Goal: Transaction & Acquisition: Purchase product/service

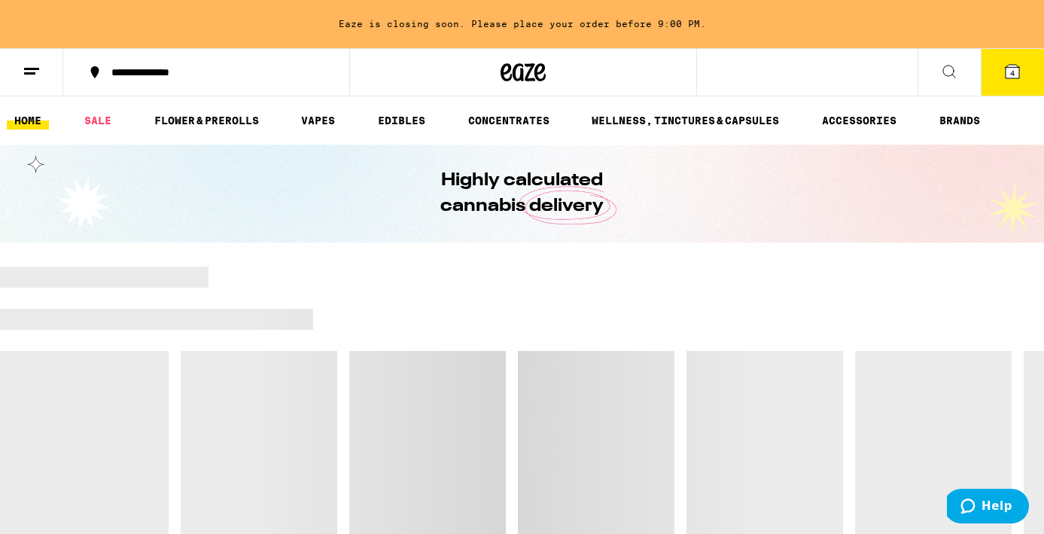
click at [1013, 80] on icon at bounding box center [1012, 71] width 18 height 18
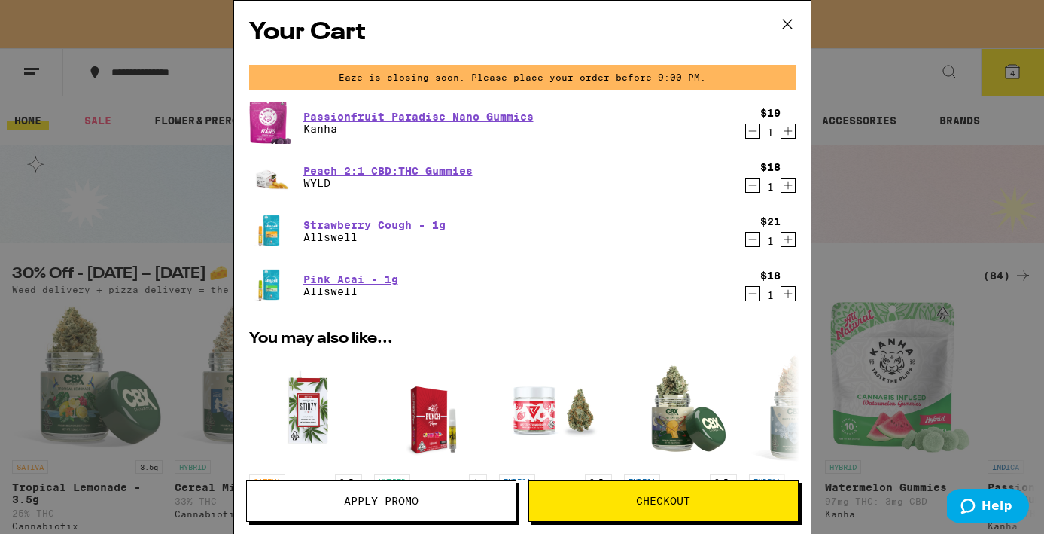
click at [413, 510] on button "Apply Promo" at bounding box center [381, 501] width 270 height 42
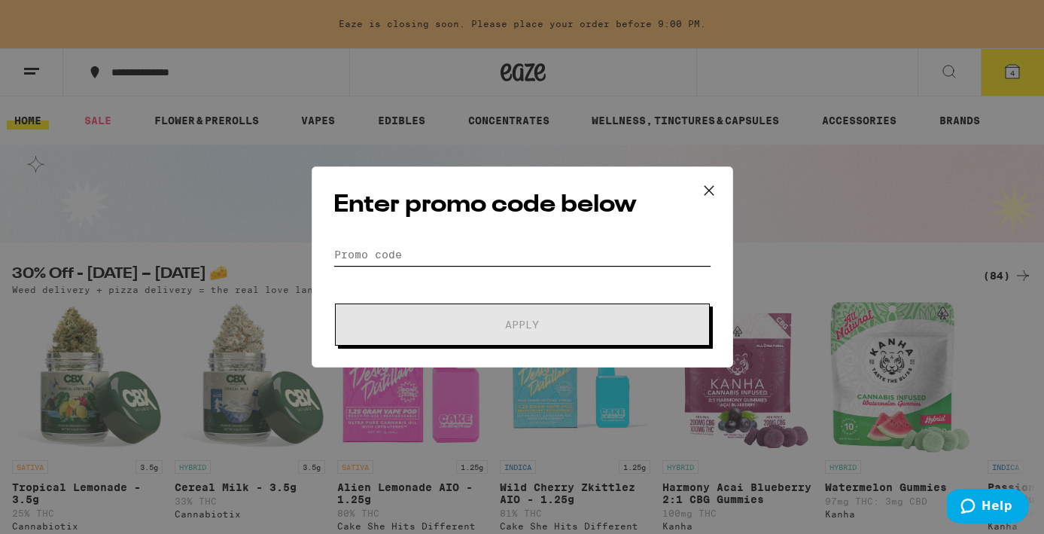
click at [443, 245] on input "Promo Code" at bounding box center [522, 254] width 378 height 23
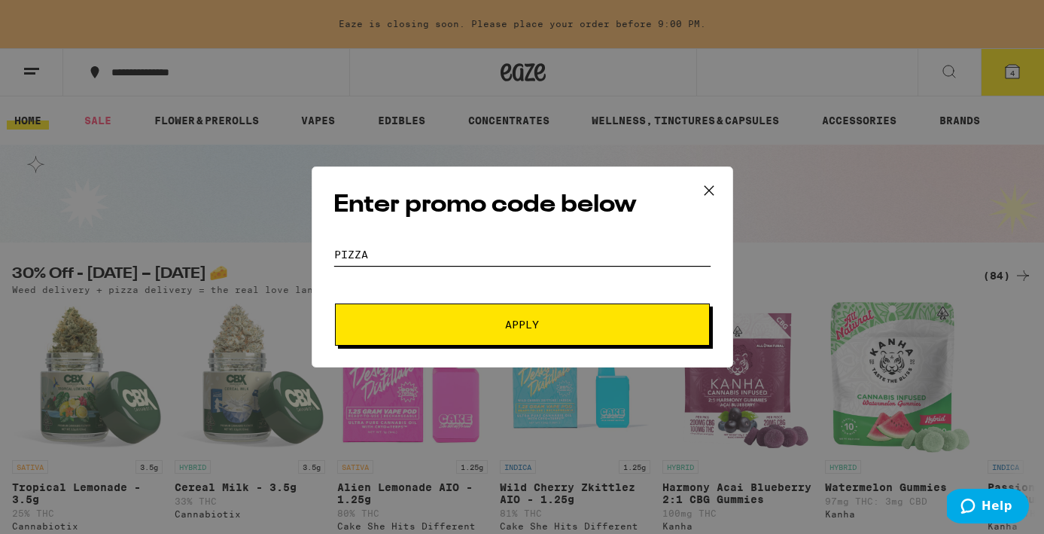
type input "PIZZA"
click at [472, 331] on button "Apply" at bounding box center [522, 324] width 375 height 42
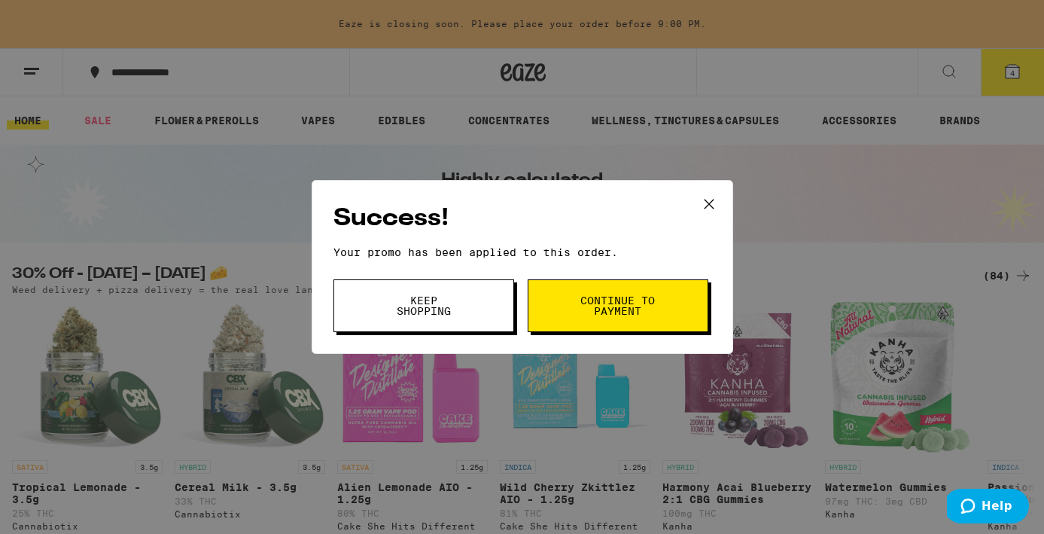
click at [588, 299] on span "Continue to payment" at bounding box center [618, 305] width 77 height 21
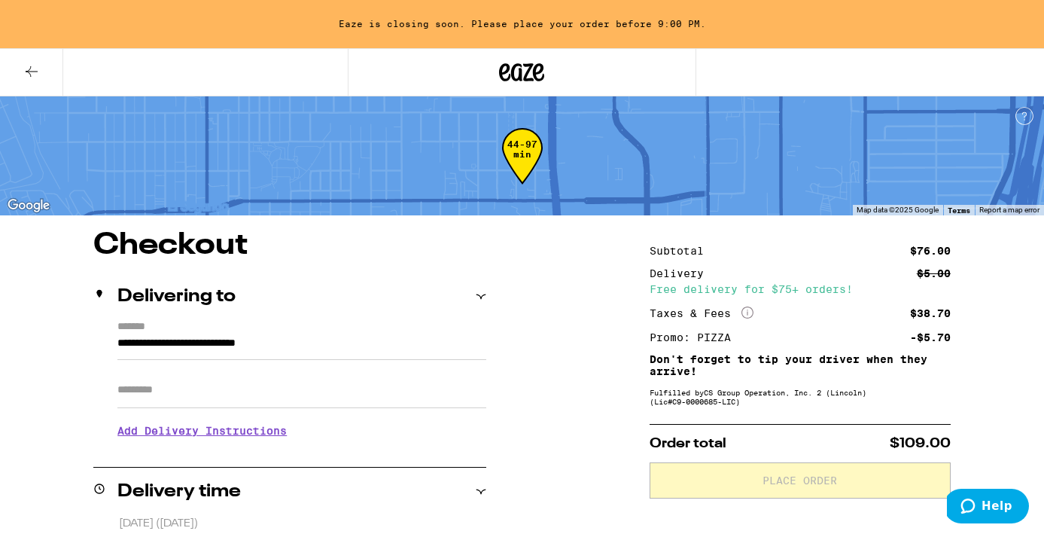
click at [265, 428] on h3 "Add Delivery Instructions" at bounding box center [301, 430] width 369 height 35
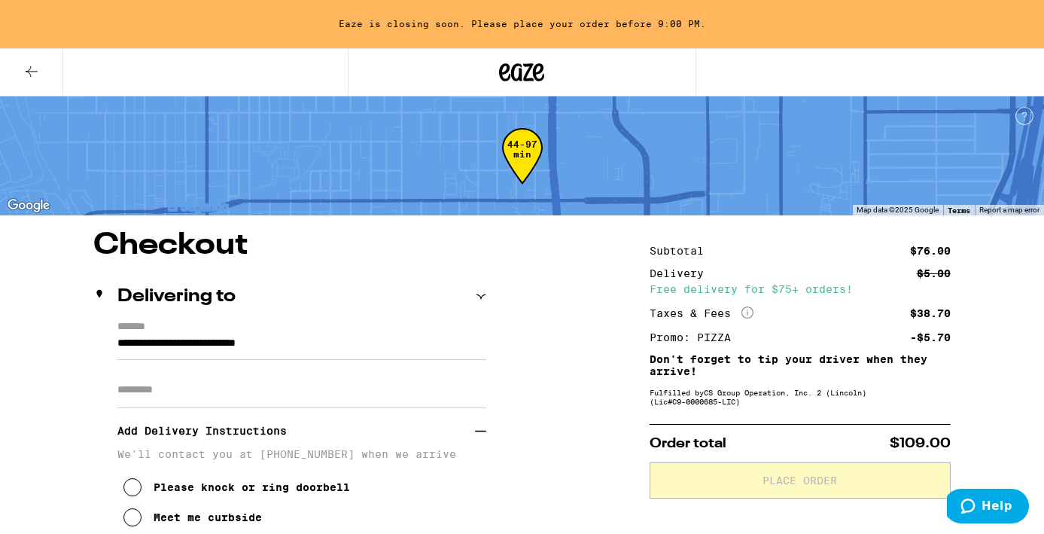
scroll to position [118, 0]
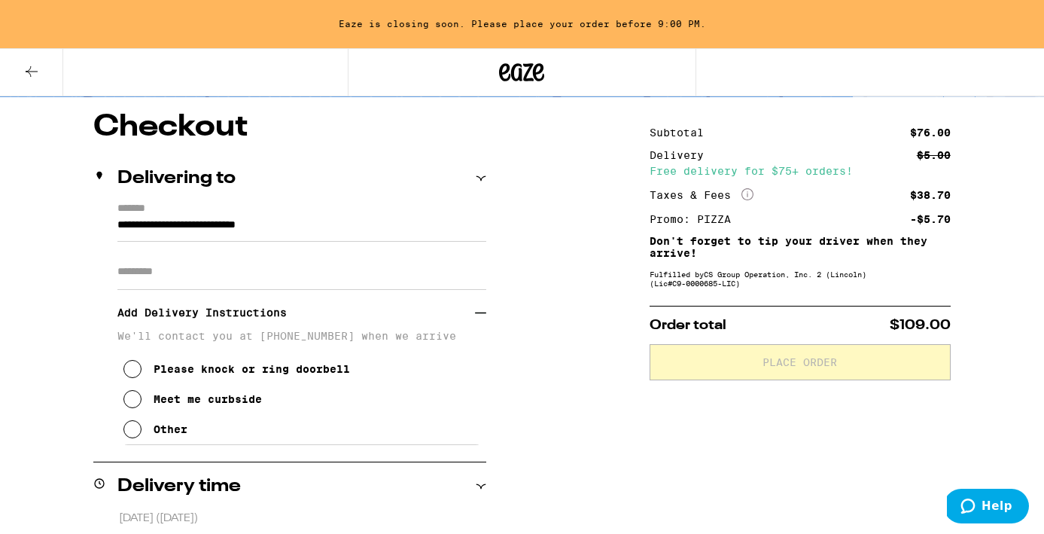
click at [129, 397] on icon at bounding box center [132, 399] width 18 height 18
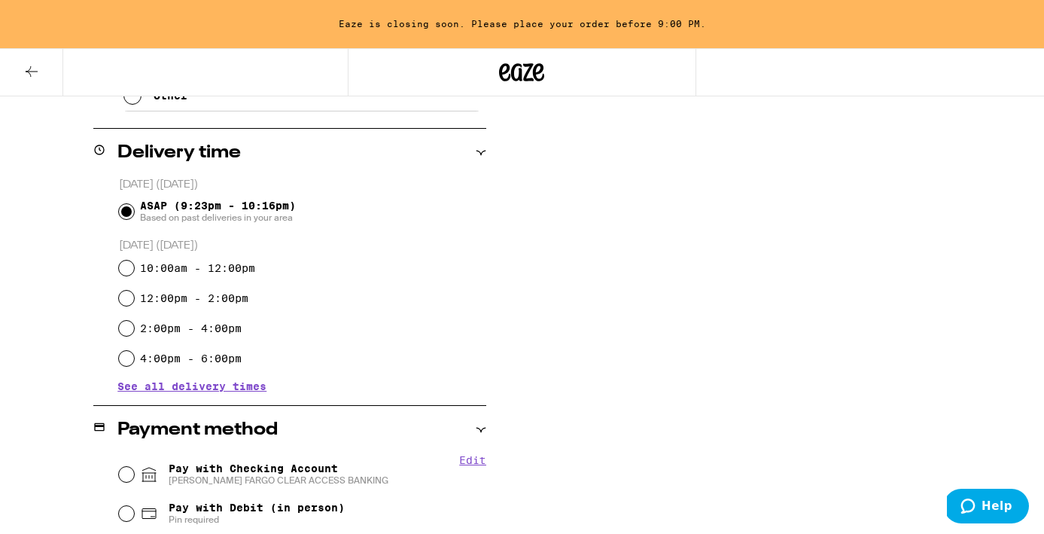
scroll to position [452, 0]
click at [651, 465] on div "Subtotal $76.00 Delivery $5.00 Free delivery for $75+ orders! Taxes & Fees More…" at bounding box center [800, 313] width 301 height 1069
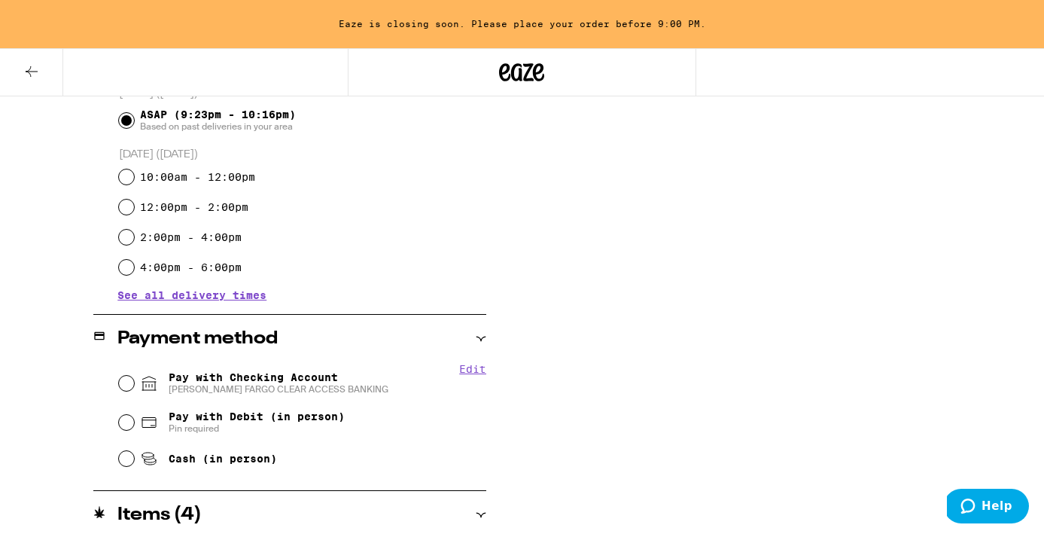
scroll to position [544, 0]
click at [128, 380] on input "Pay with Checking Account WELLS FARGO CLEAR ACCESS BANKING" at bounding box center [126, 382] width 15 height 15
radio input "true"
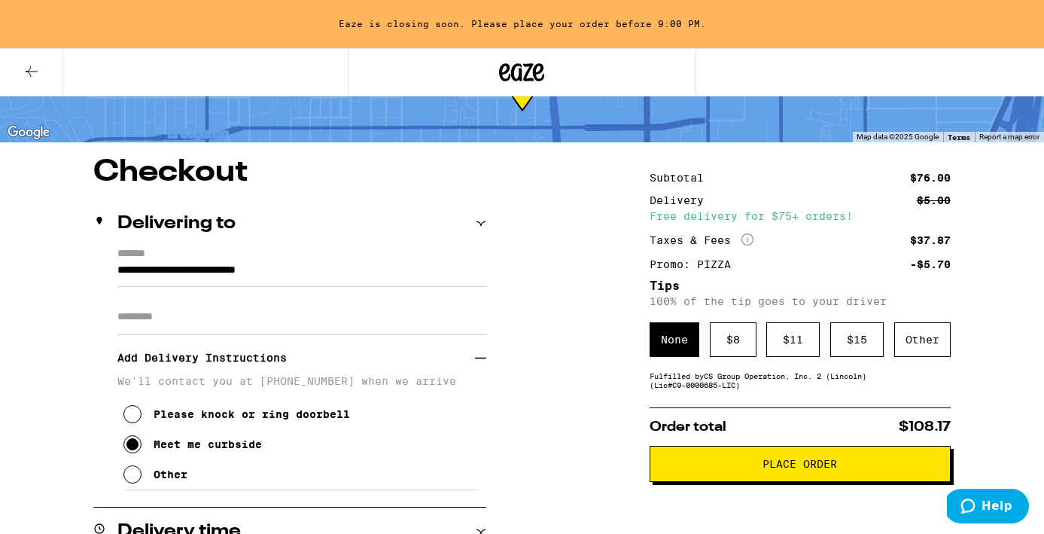
scroll to position [55, 0]
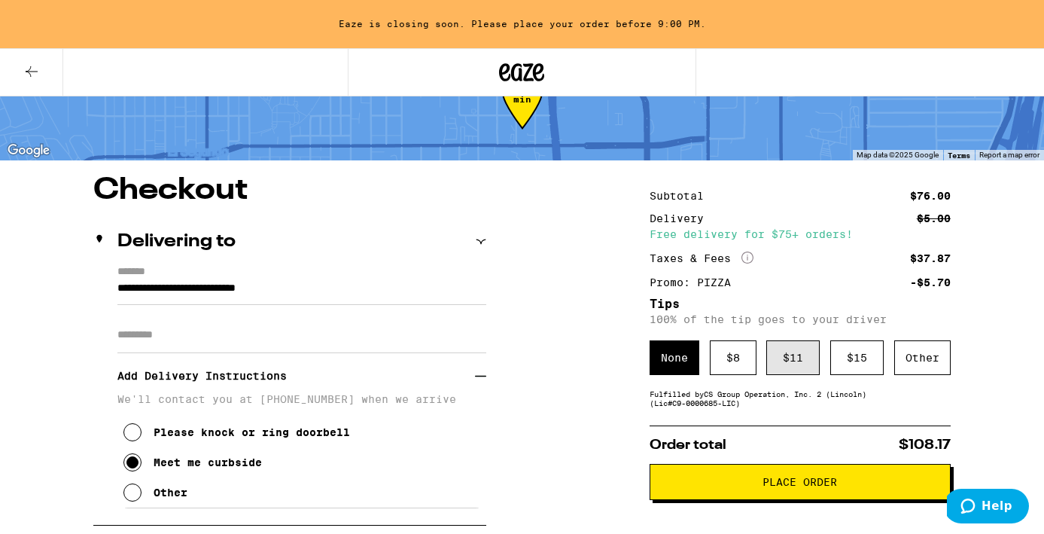
click at [786, 361] on div "$ 11" at bounding box center [792, 357] width 53 height 35
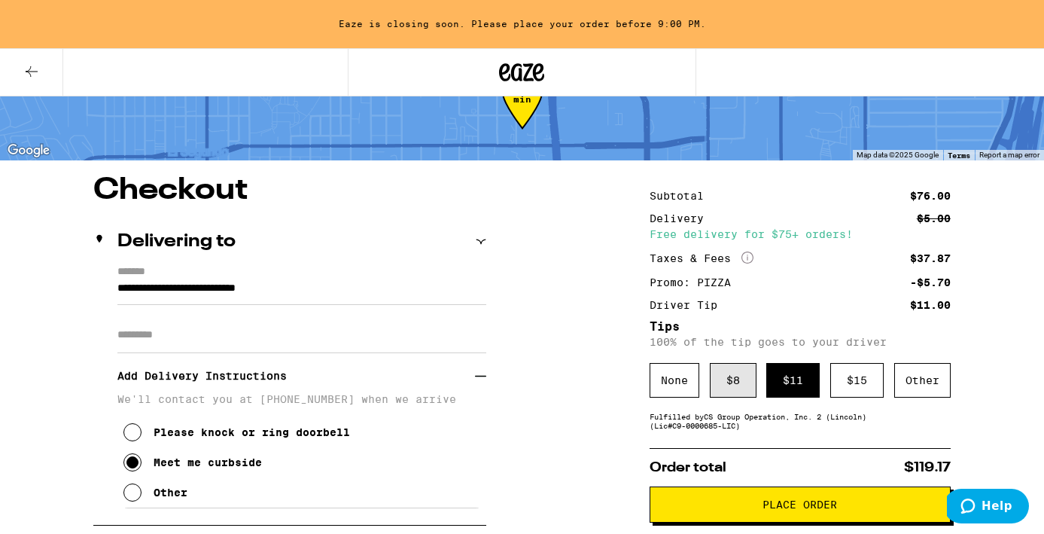
click at [728, 392] on div "$ 8" at bounding box center [733, 380] width 47 height 35
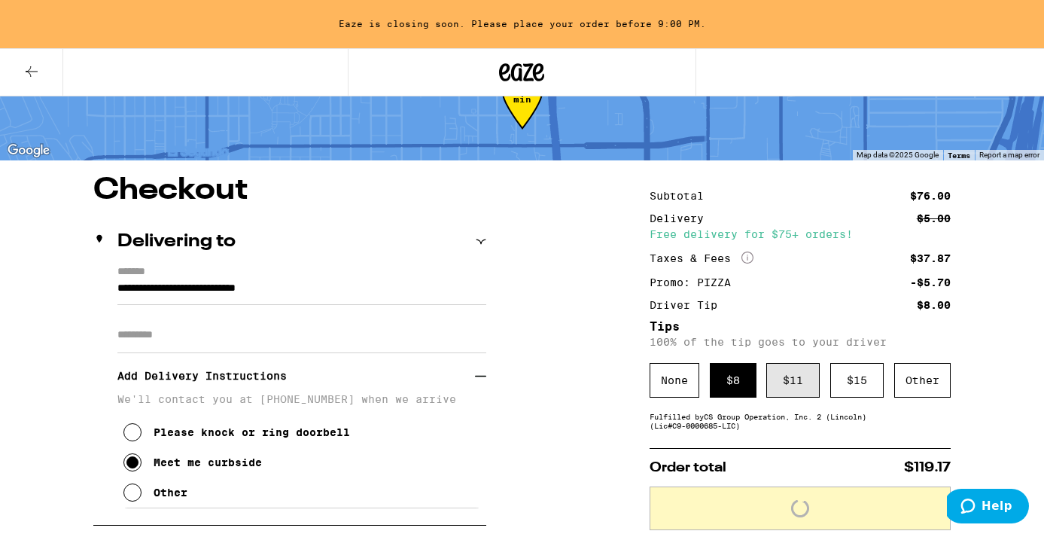
click at [787, 385] on div "$ 11" at bounding box center [792, 380] width 53 height 35
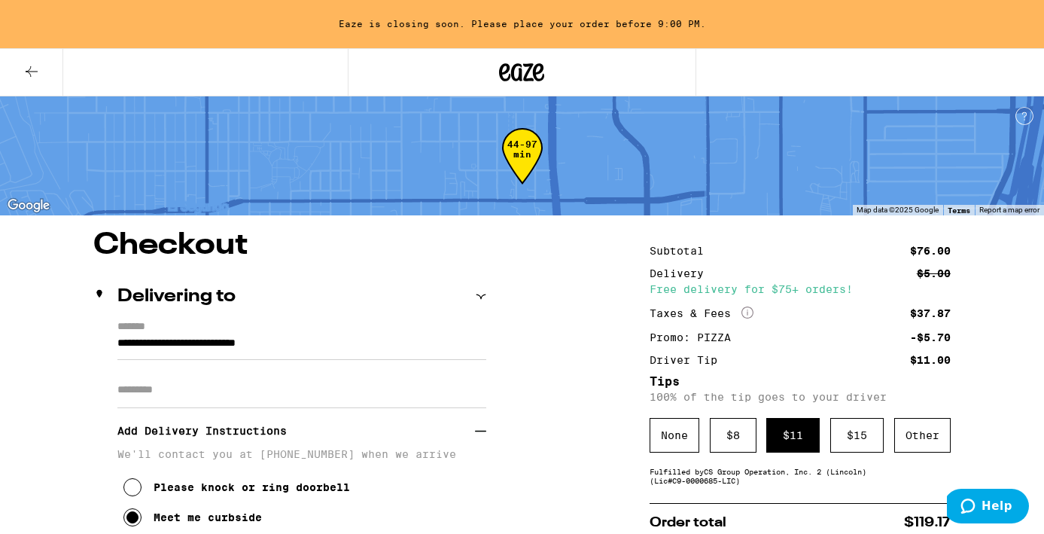
scroll to position [0, 0]
click at [30, 70] on icon at bounding box center [32, 71] width 18 height 18
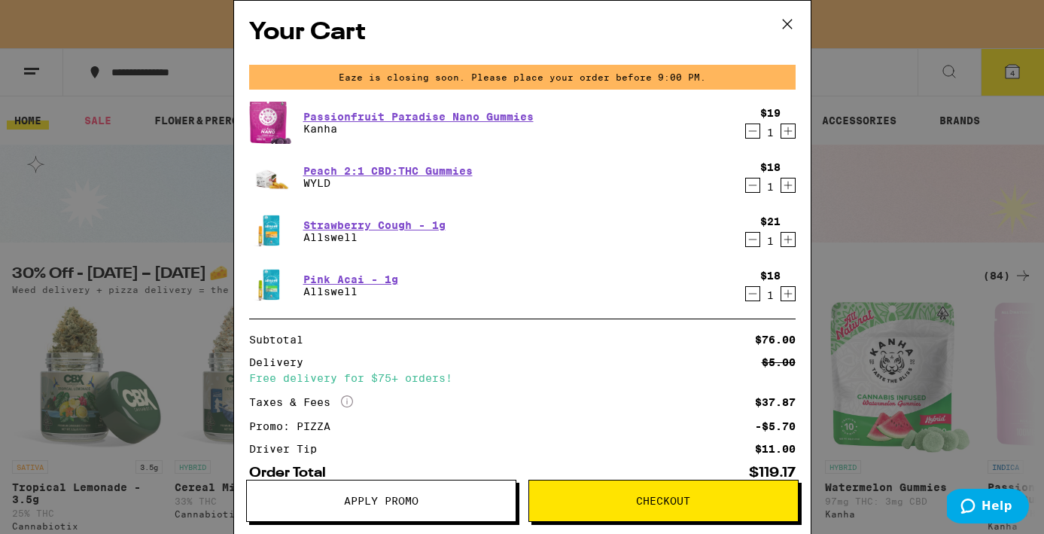
drag, startPoint x: 751, startPoint y: 132, endPoint x: 787, endPoint y: 132, distance: 36.1
click at [751, 131] on icon "Decrement" at bounding box center [752, 131] width 8 height 0
click at [754, 134] on icon "Decrement" at bounding box center [753, 131] width 14 height 18
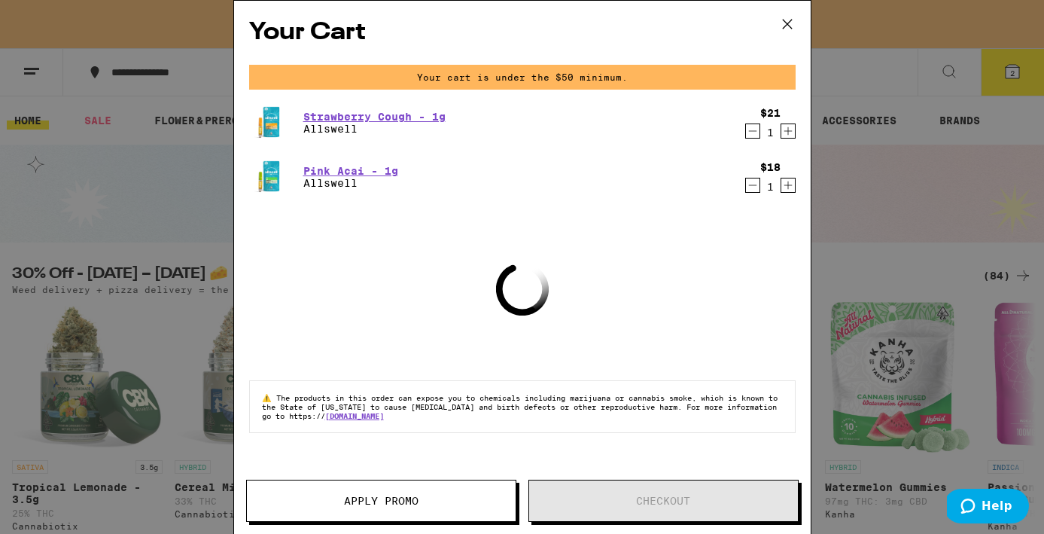
click at [781, 21] on icon at bounding box center [787, 24] width 23 height 23
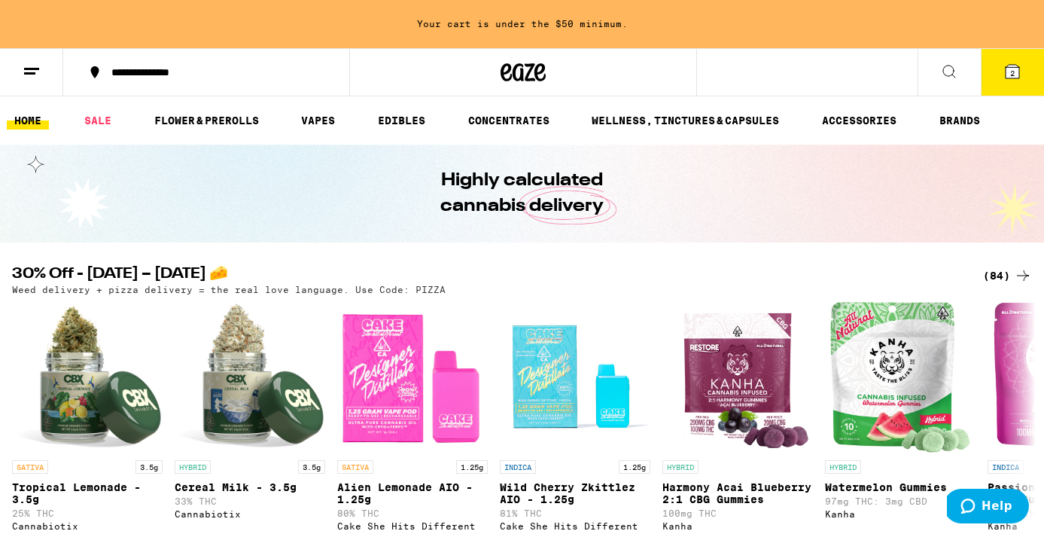
click at [946, 72] on icon at bounding box center [949, 71] width 18 height 18
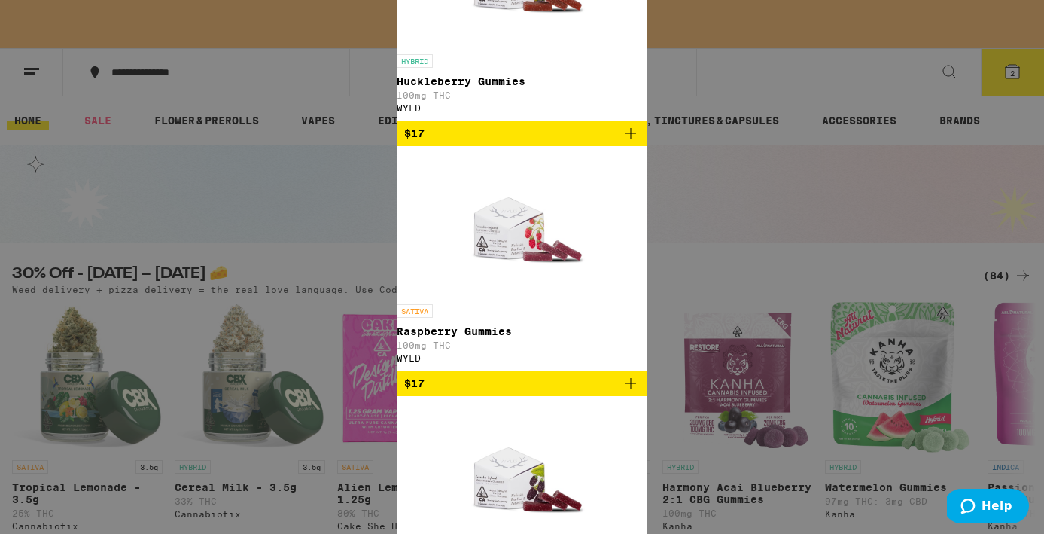
type input "wyld"
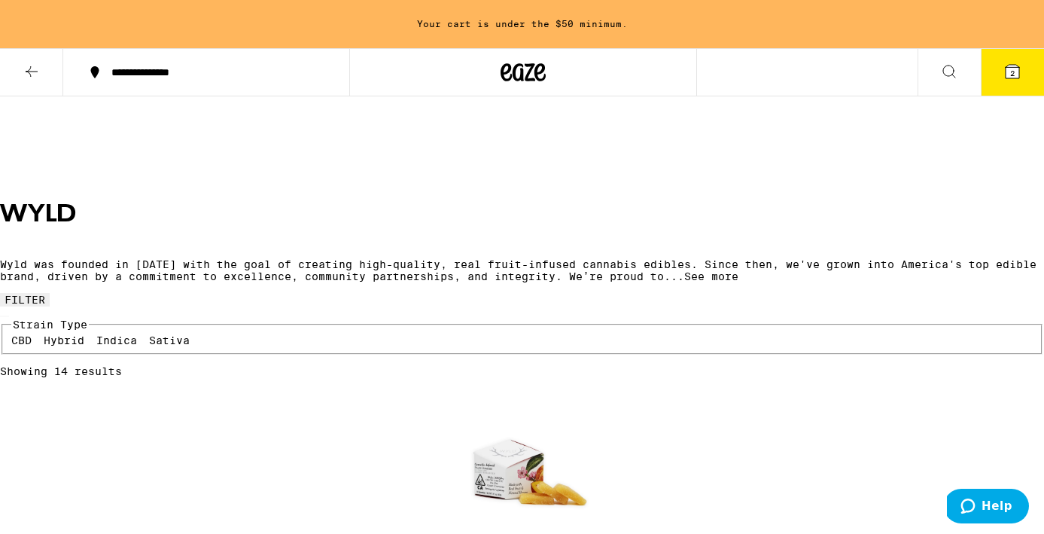
scroll to position [510, 0]
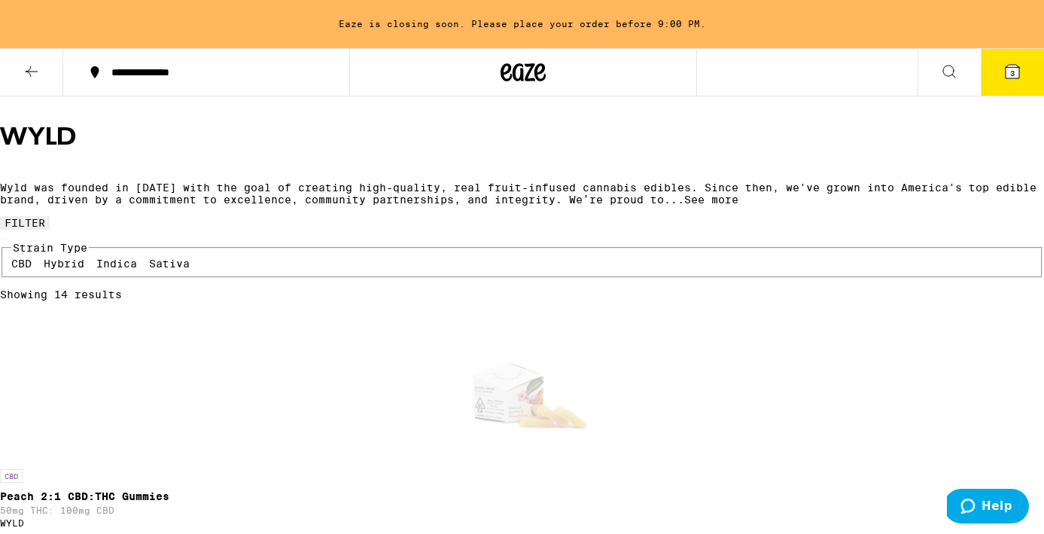
click at [1013, 65] on icon at bounding box center [1013, 72] width 14 height 14
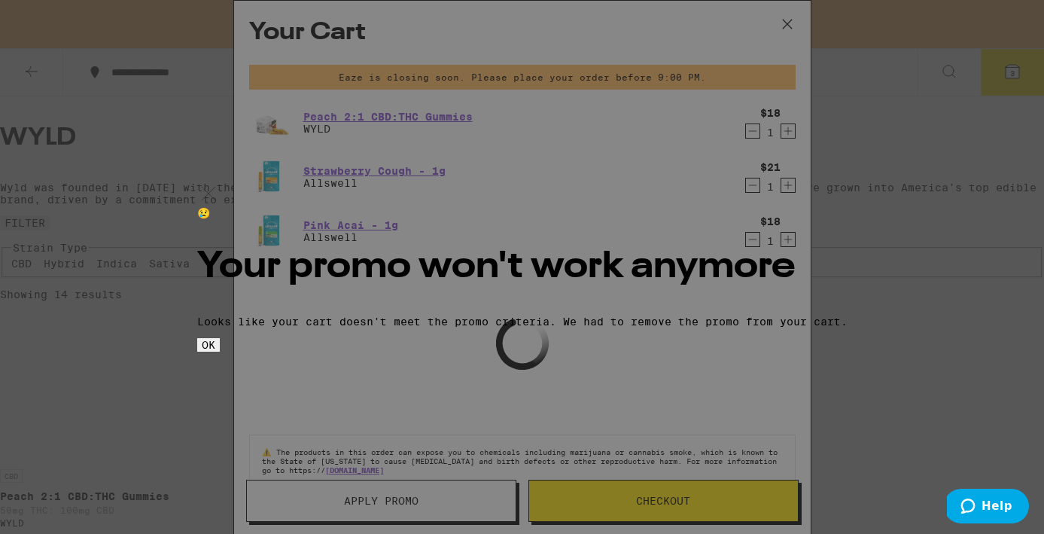
click at [699, 491] on div "😢 Your promo won't work anymore Looks like your cart doesn't meet the promo cri…" at bounding box center [522, 267] width 1044 height 534
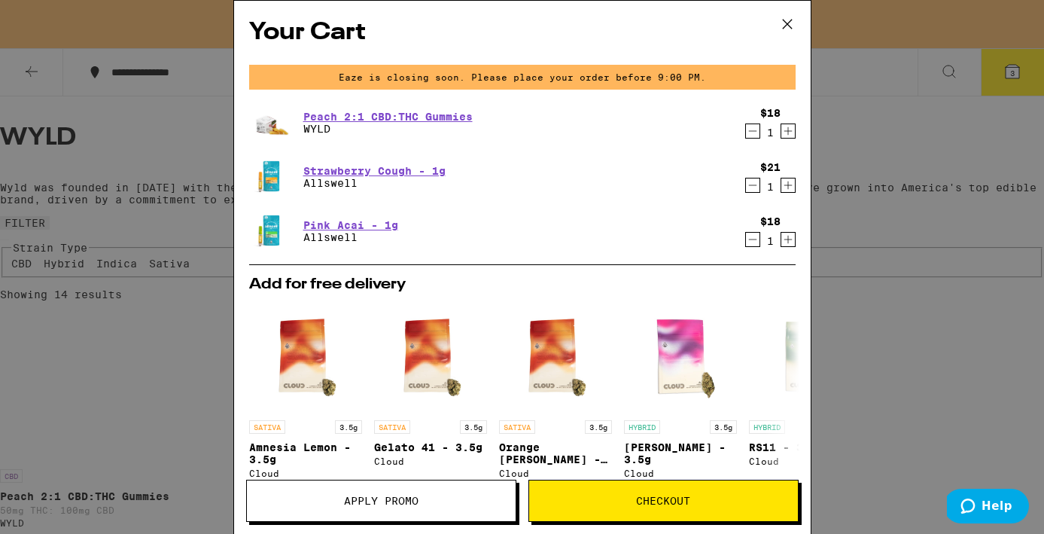
click at [703, 504] on span "Checkout" at bounding box center [663, 500] width 269 height 11
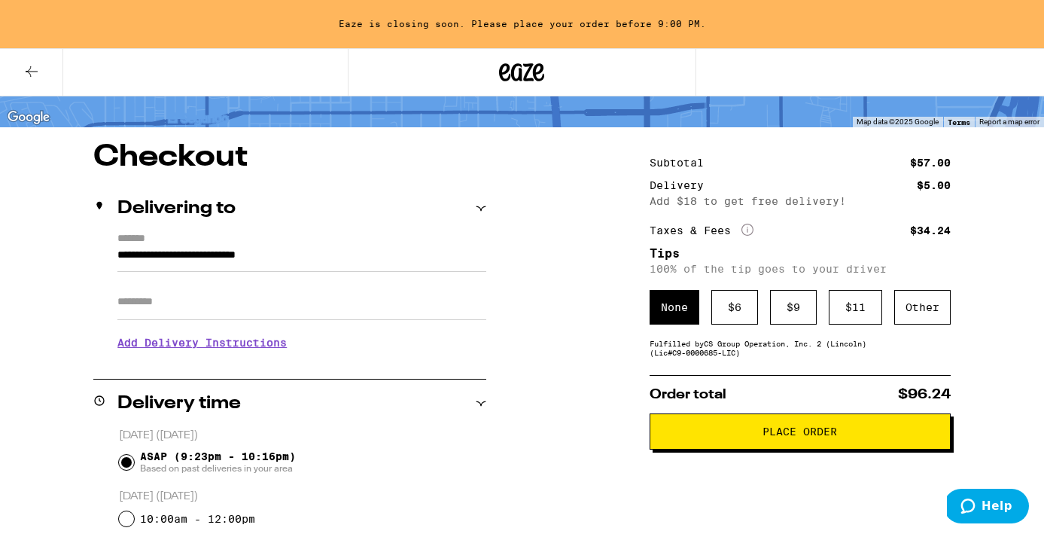
scroll to position [90, 0]
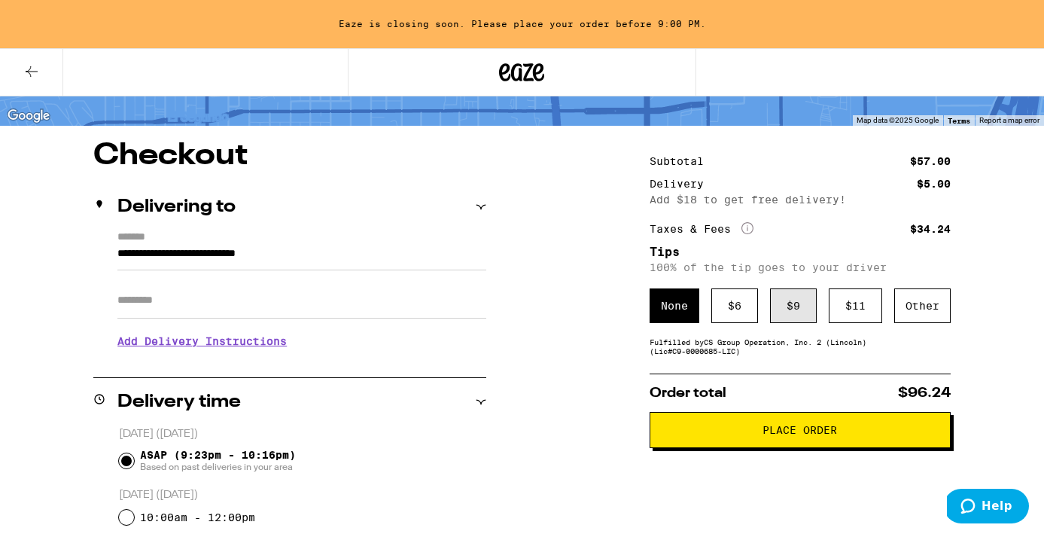
click at [807, 304] on div "$ 9" at bounding box center [793, 305] width 47 height 35
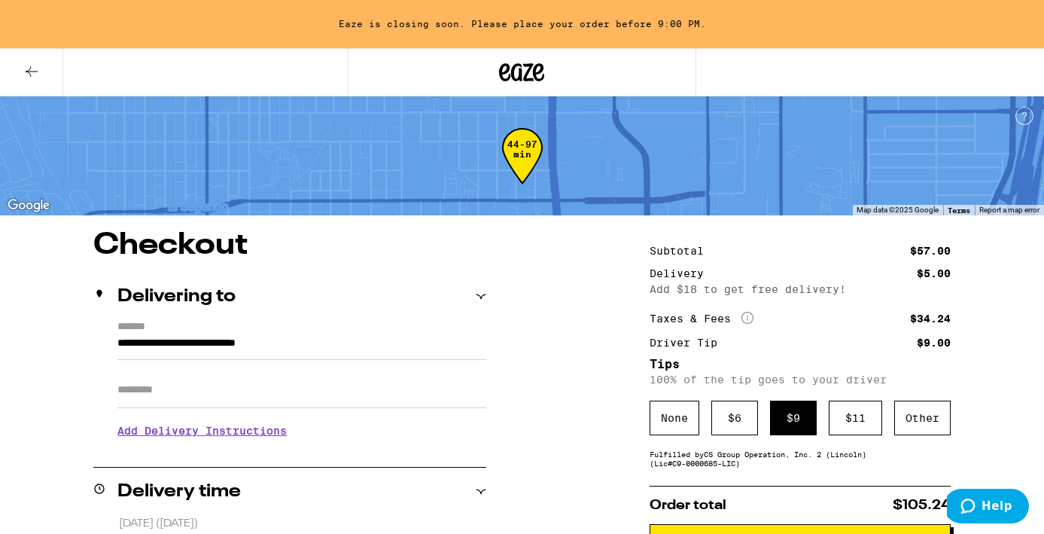
scroll to position [0, 0]
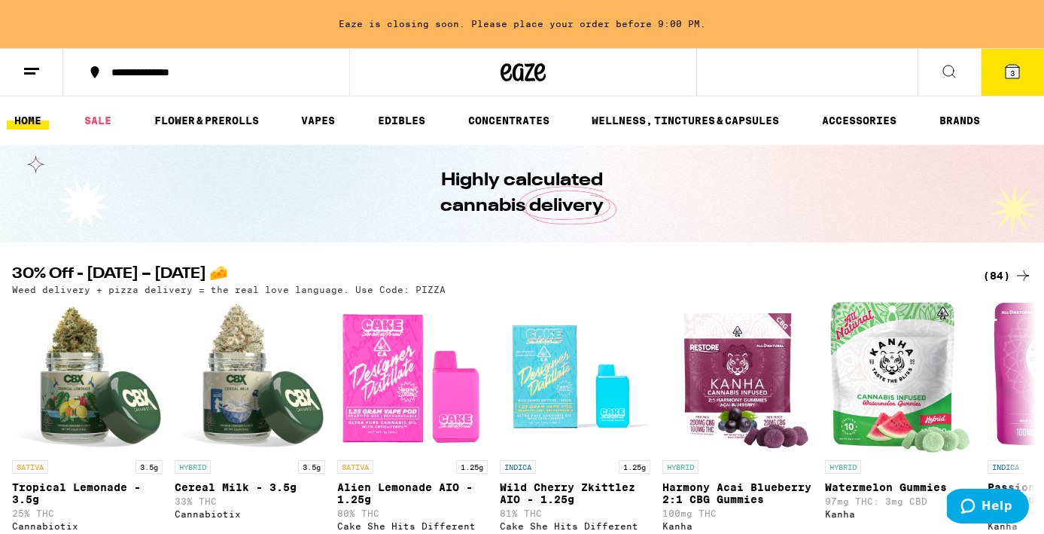
click at [1007, 76] on icon at bounding box center [1013, 72] width 14 height 14
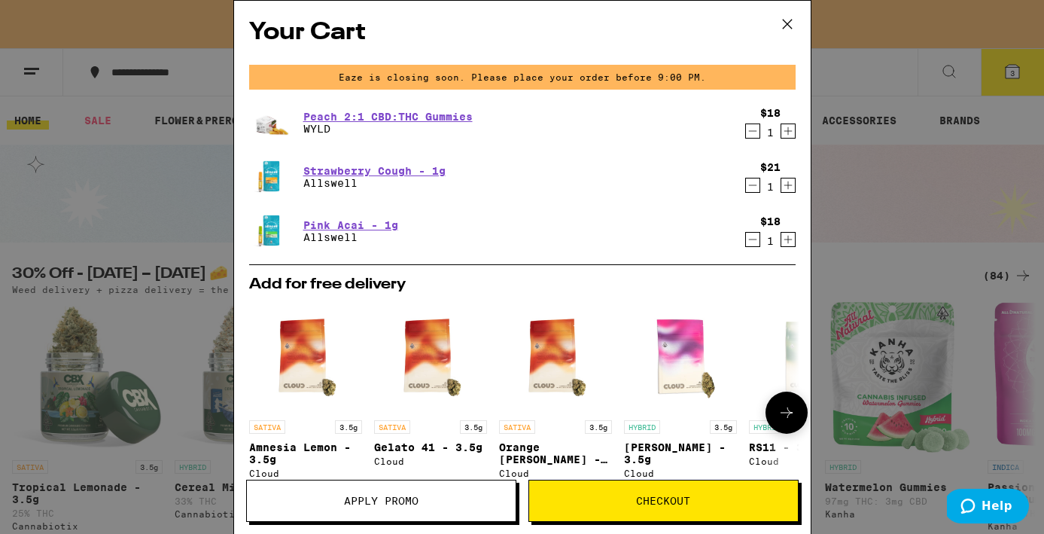
click at [363, 495] on span "Apply Promo" at bounding box center [381, 500] width 75 height 11
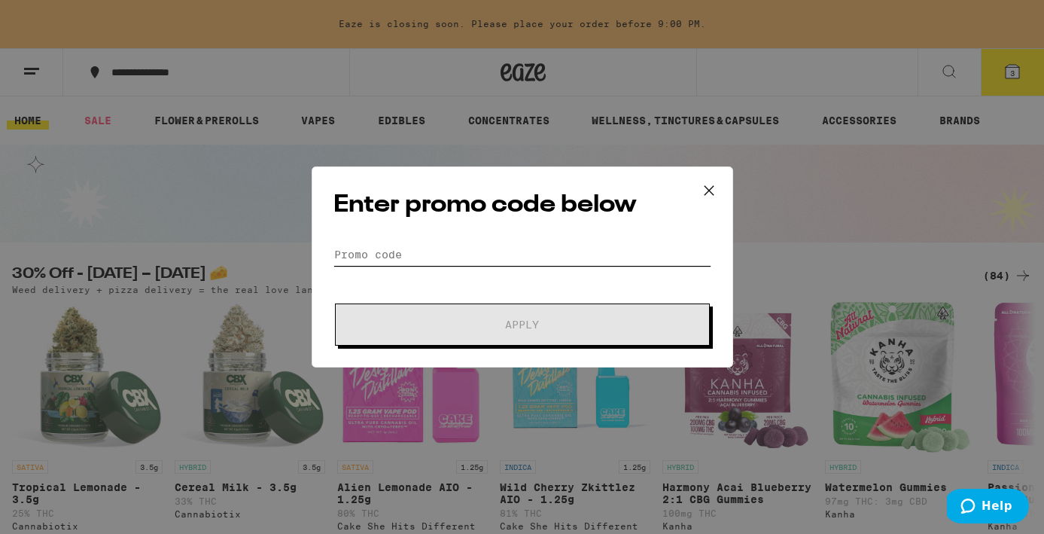
click at [486, 256] on input "Promo Code" at bounding box center [522, 254] width 378 height 23
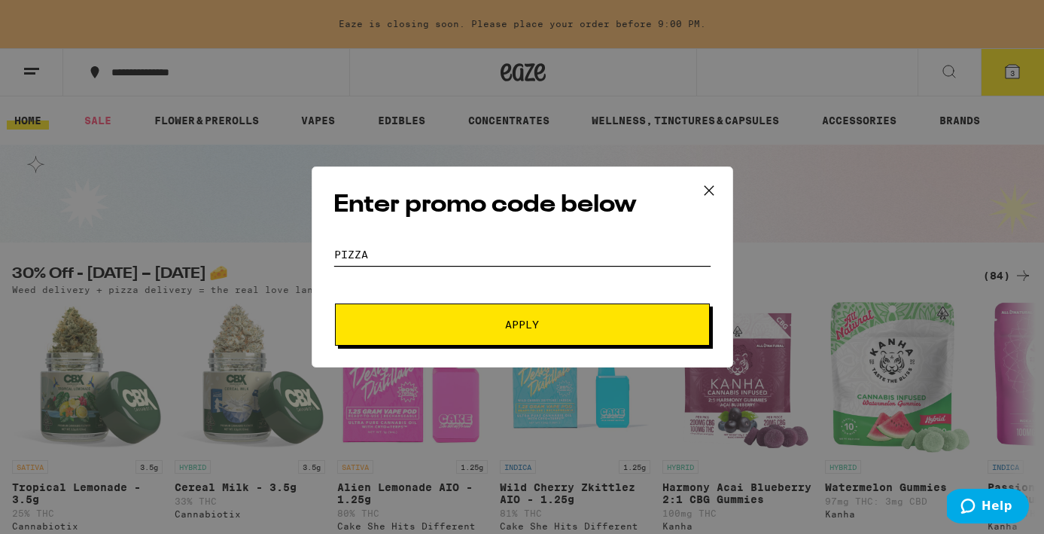
type input "PIZZA"
click at [500, 330] on button "Apply" at bounding box center [522, 324] width 375 height 42
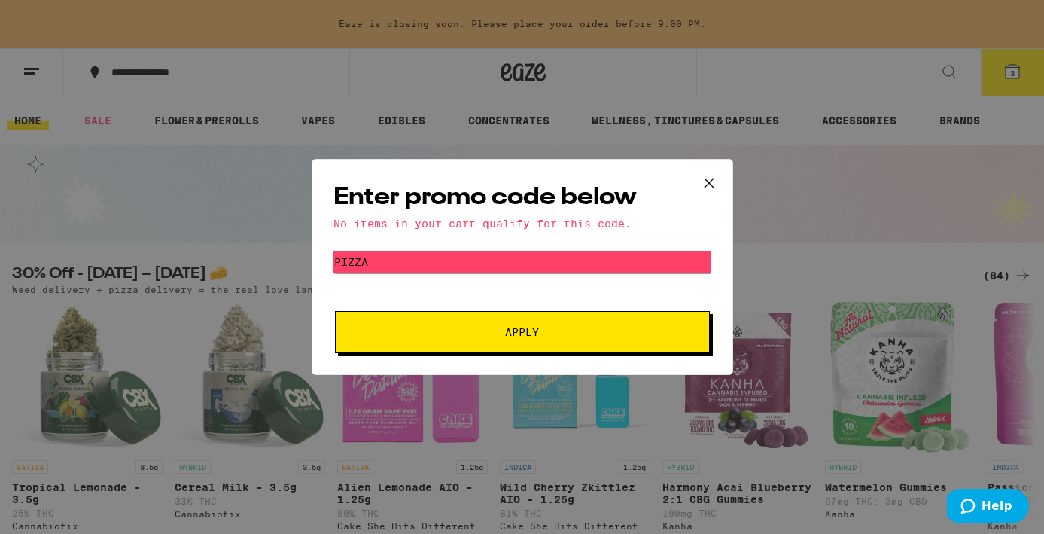
click at [711, 185] on icon at bounding box center [709, 183] width 23 height 23
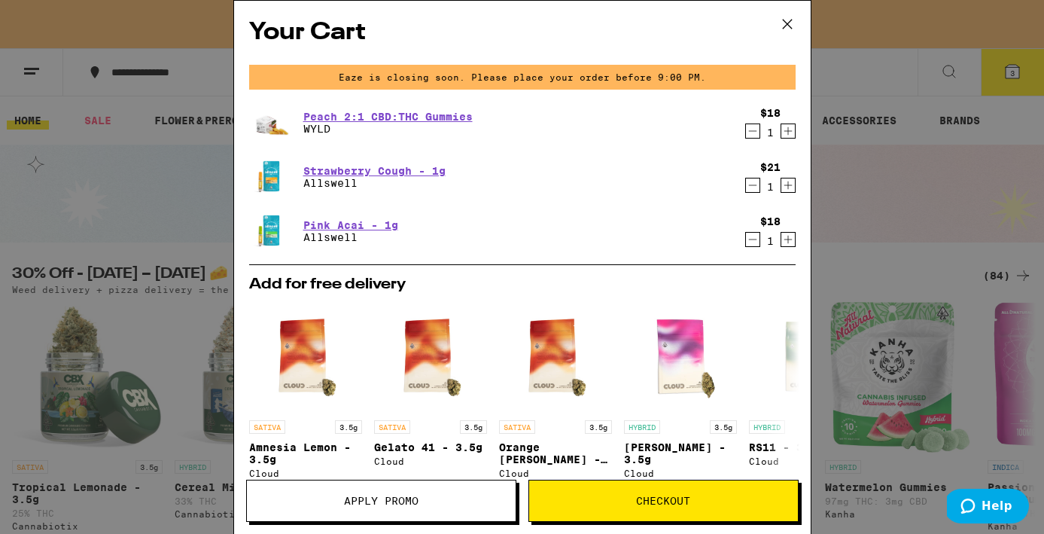
click at [642, 506] on span "Checkout" at bounding box center [663, 500] width 54 height 11
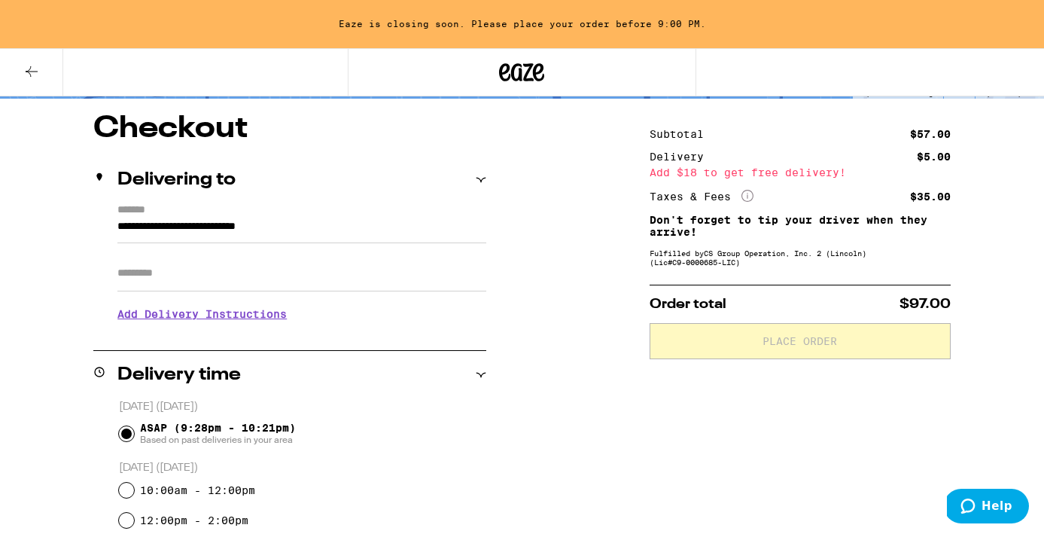
scroll to position [119, 0]
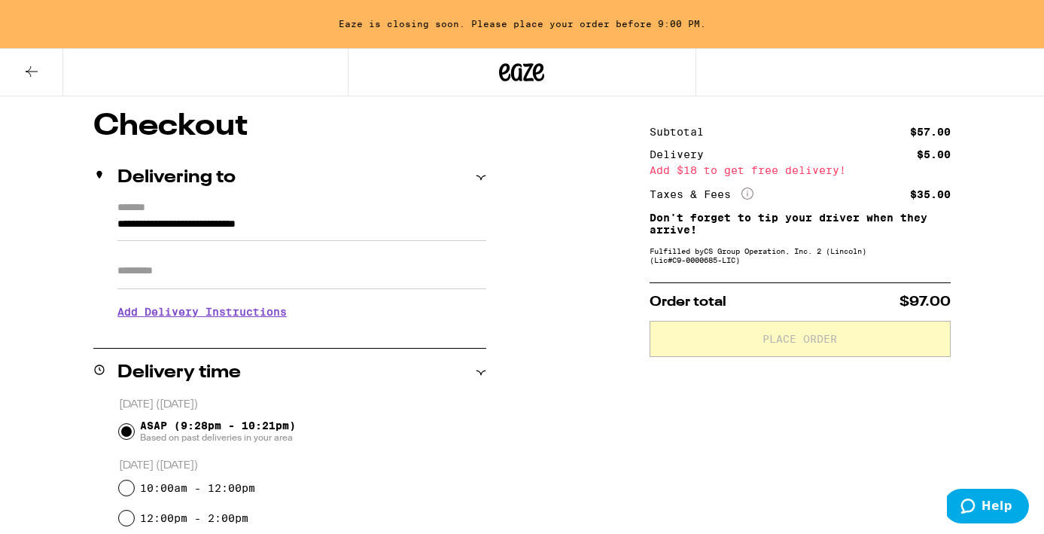
click at [254, 313] on h3 "Add Delivery Instructions" at bounding box center [301, 311] width 369 height 35
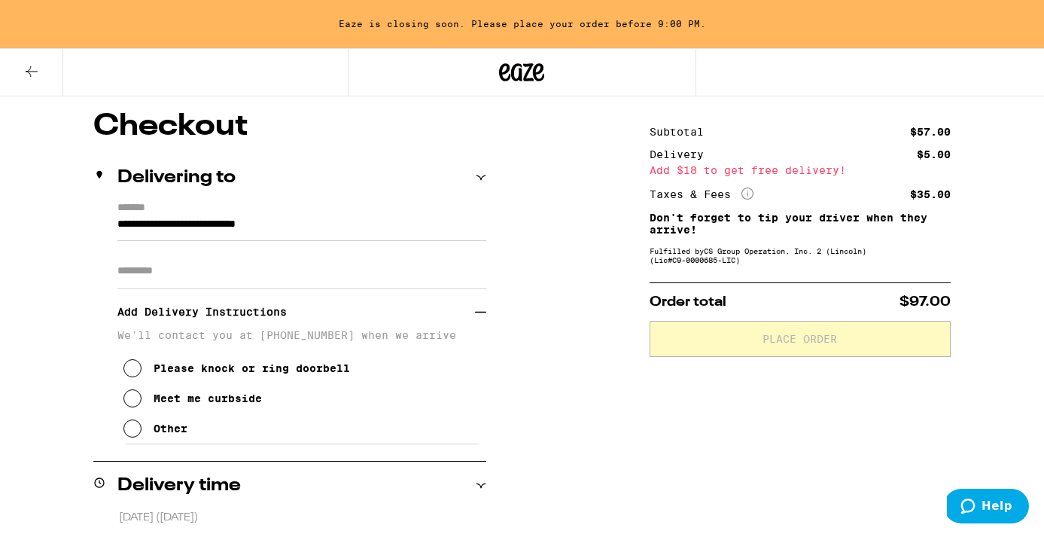
click at [165, 370] on div "Please knock or ring doorbell" at bounding box center [252, 368] width 196 height 12
click at [148, 374] on button "Please knock or ring doorbell" at bounding box center [236, 368] width 227 height 30
click at [148, 406] on button "Meet me curbside" at bounding box center [192, 398] width 139 height 30
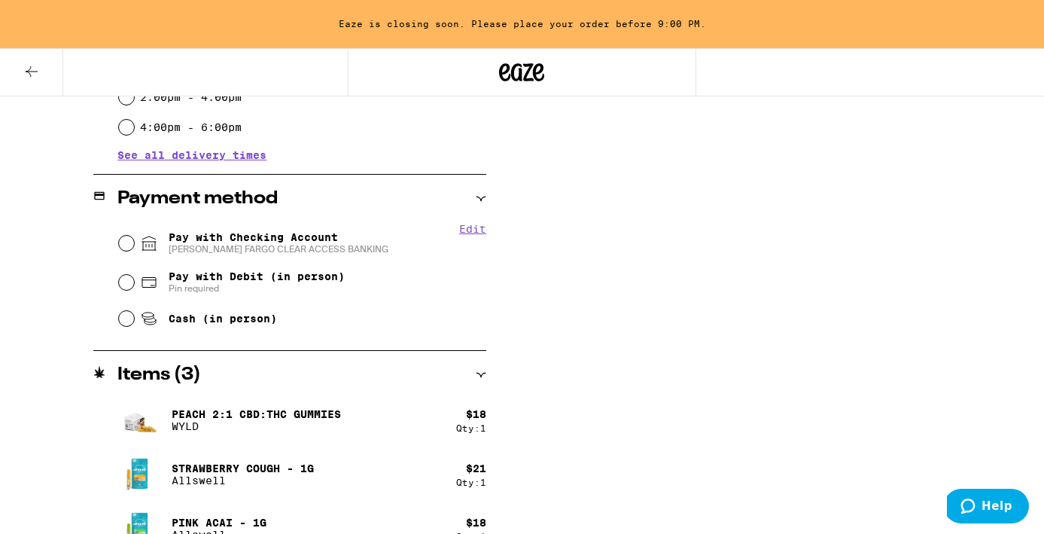
scroll to position [708, 0]
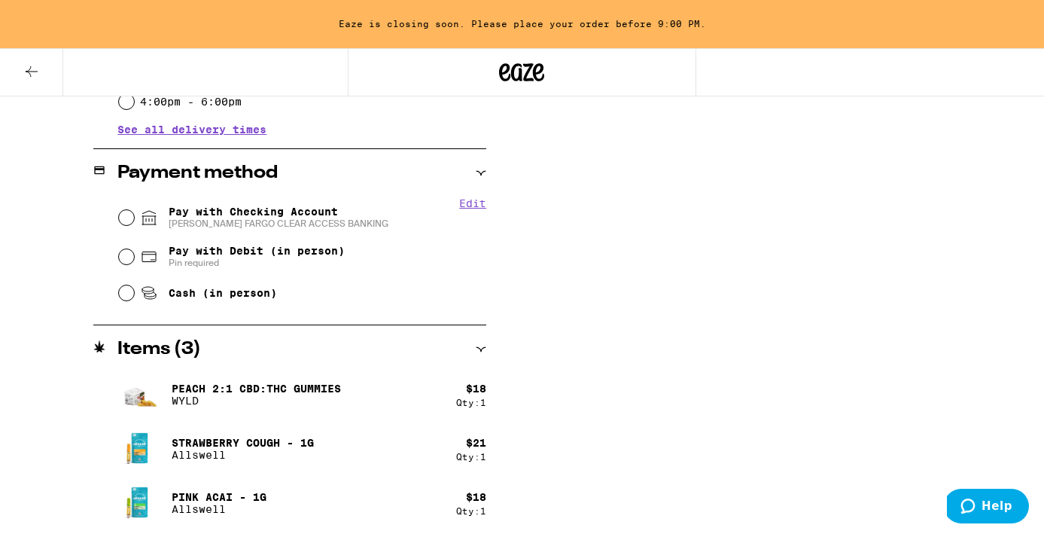
click at [125, 225] on input "Pay with Checking Account WELLS FARGO CLEAR ACCESS BANKING" at bounding box center [126, 217] width 15 height 15
radio input "true"
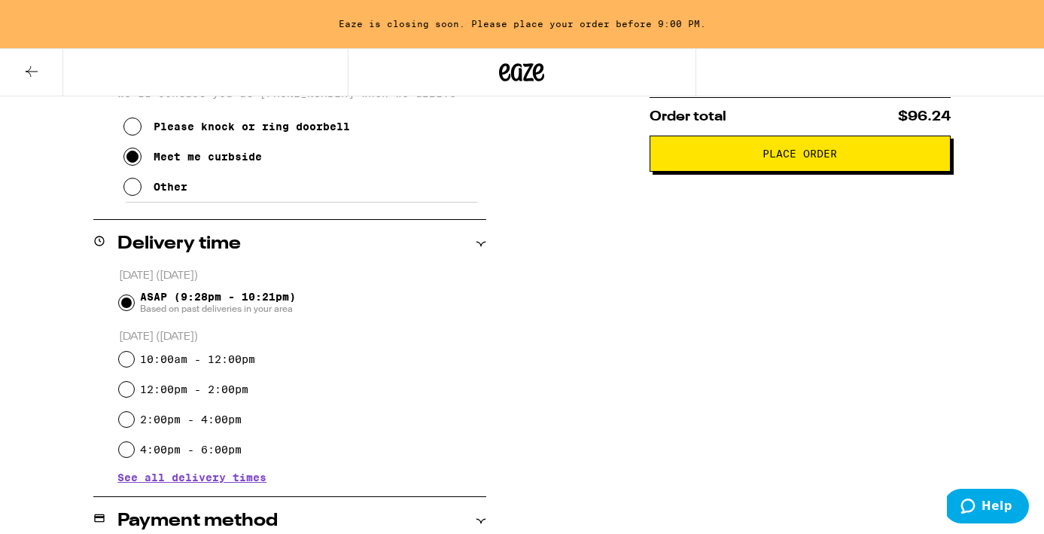
scroll to position [274, 0]
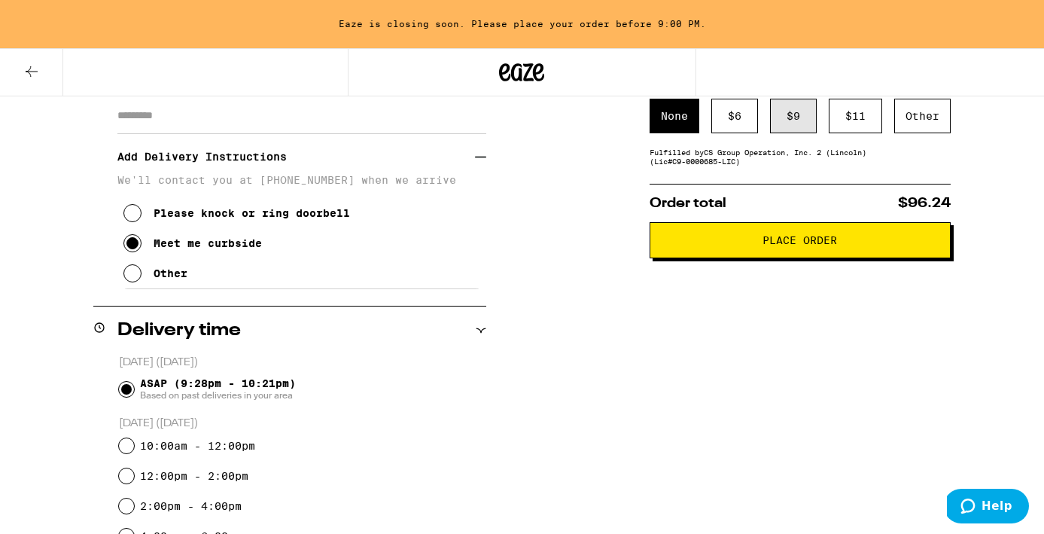
click at [775, 120] on div "$ 9" at bounding box center [793, 116] width 47 height 35
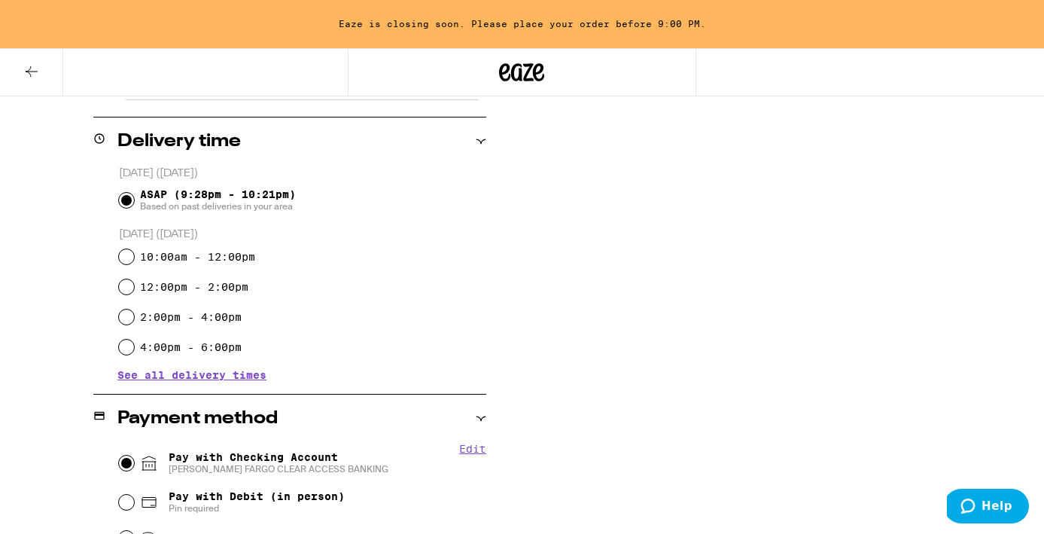
scroll to position [172, 0]
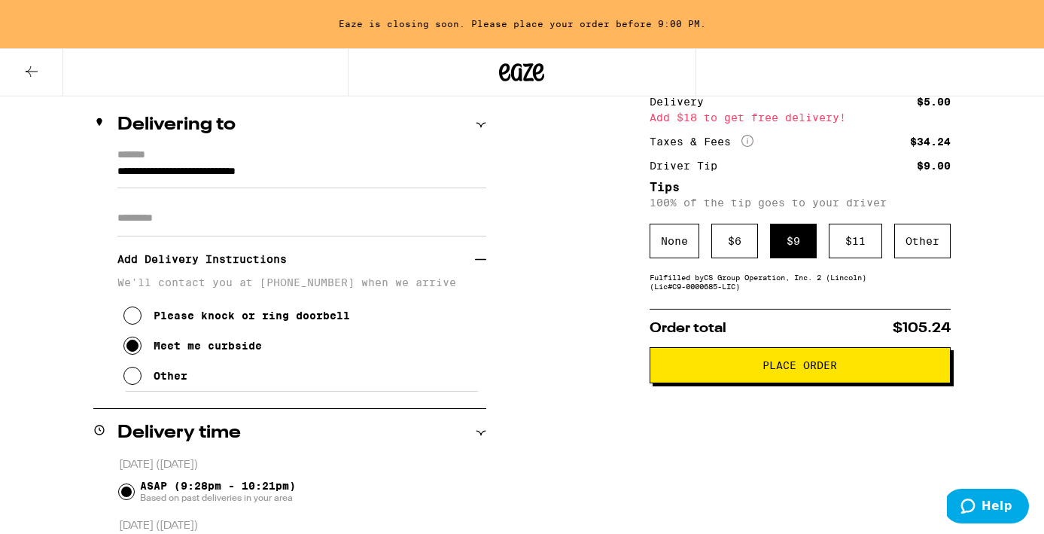
click at [762, 378] on button "Place Order" at bounding box center [800, 365] width 301 height 36
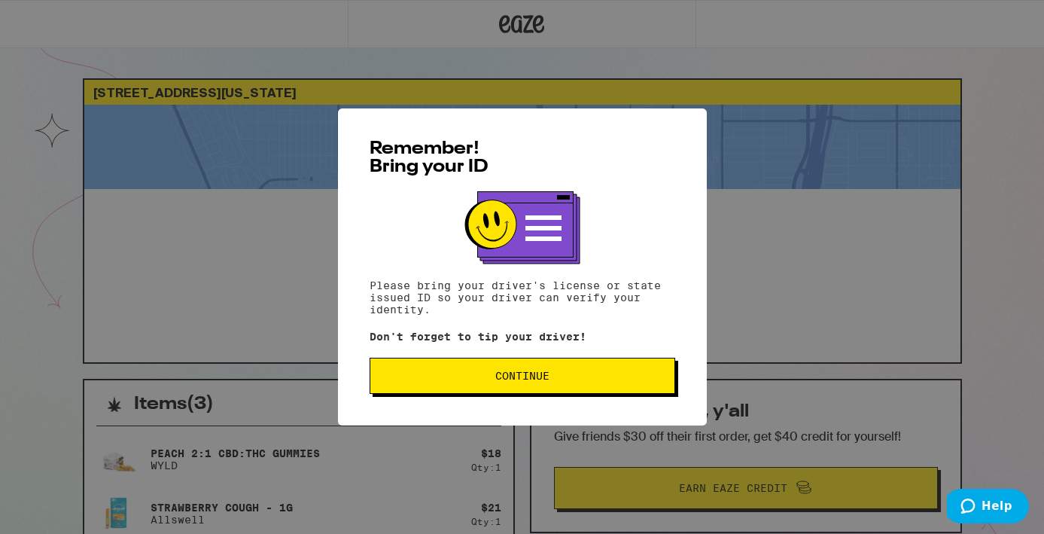
click at [620, 385] on button "Continue" at bounding box center [523, 376] width 306 height 36
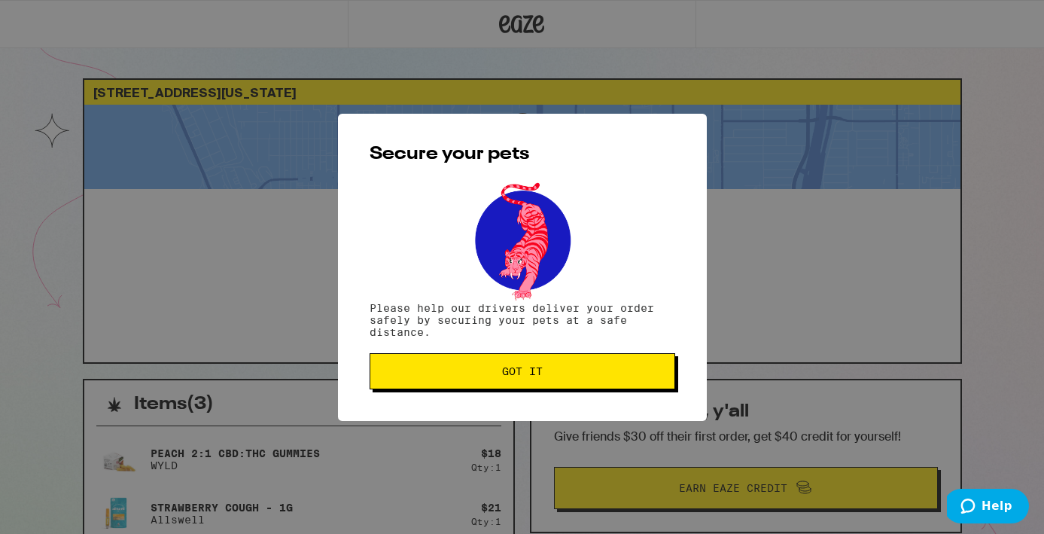
click at [620, 380] on button "Got it" at bounding box center [523, 371] width 306 height 36
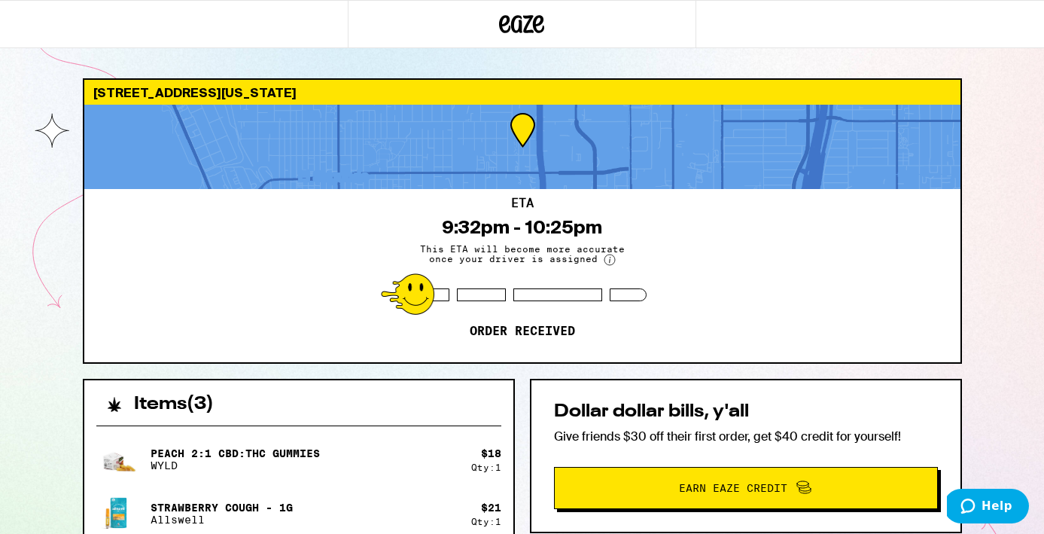
click at [516, 23] on icon at bounding box center [521, 24] width 45 height 27
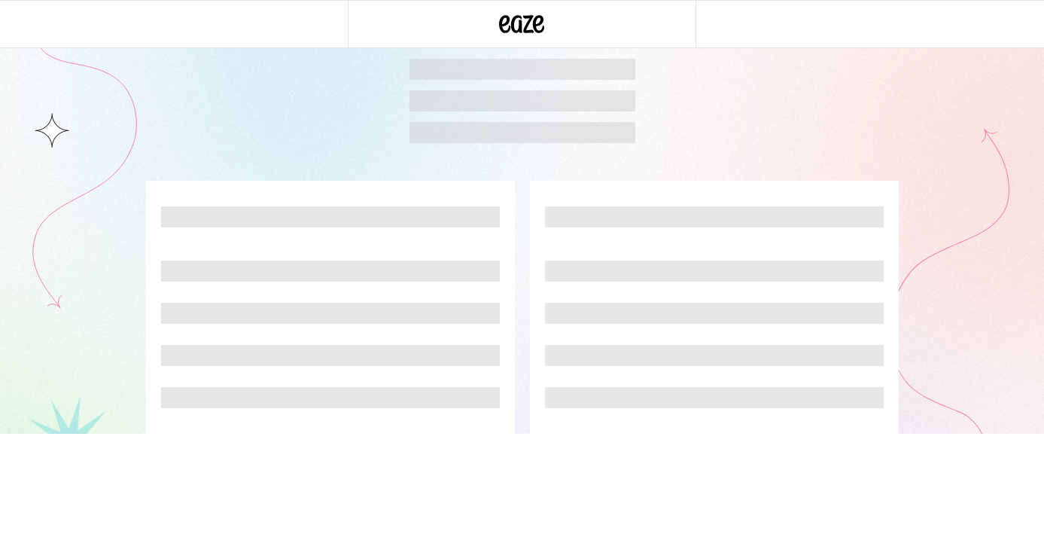
click at [32, 69] on div at bounding box center [522, 101] width 1044 height 84
click at [32, 70] on div at bounding box center [522, 101] width 1044 height 84
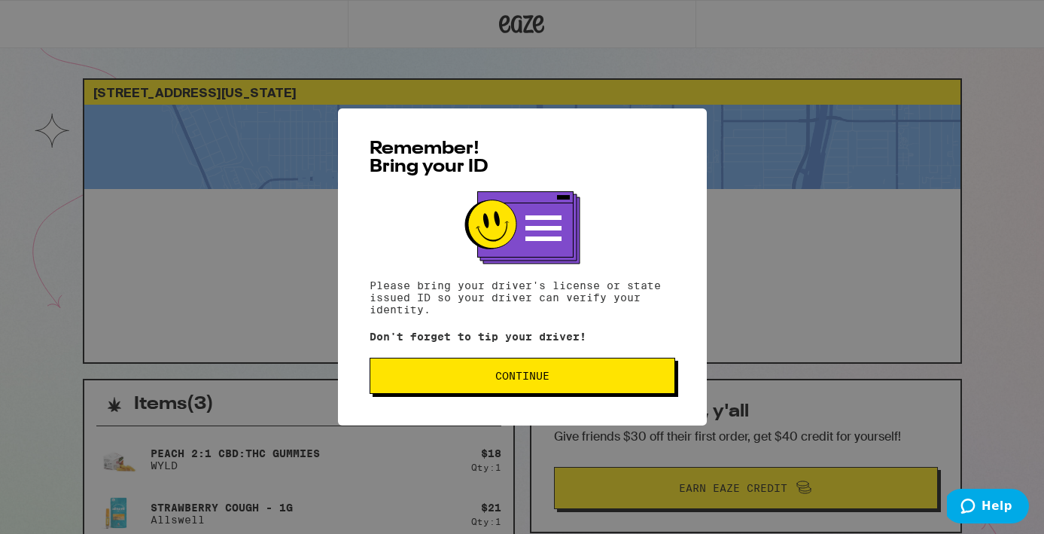
click at [622, 87] on div "Remember! Bring your ID Please bring your driver's license or state issued ID s…" at bounding box center [522, 267] width 1044 height 534
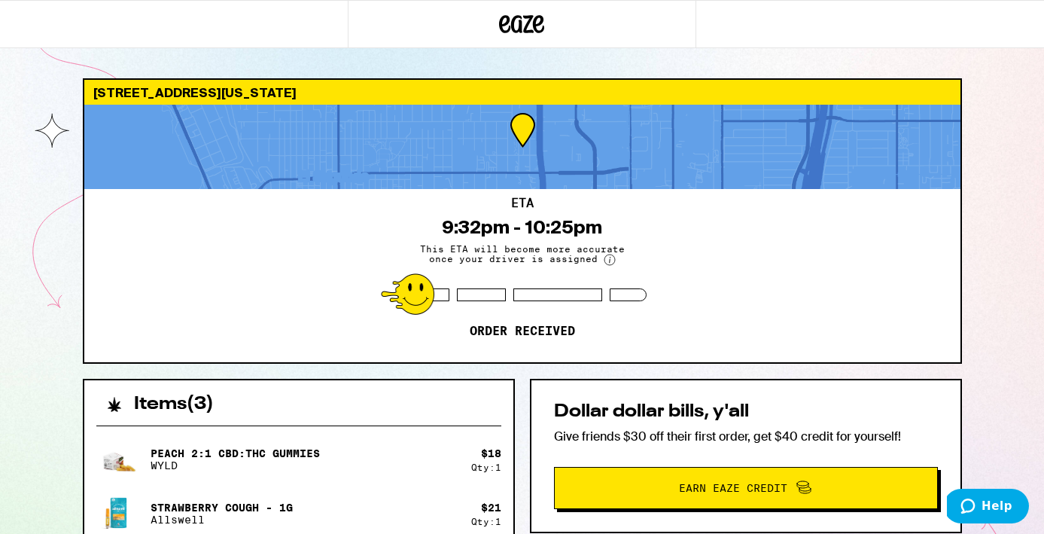
click at [524, 26] on icon at bounding box center [521, 24] width 45 height 27
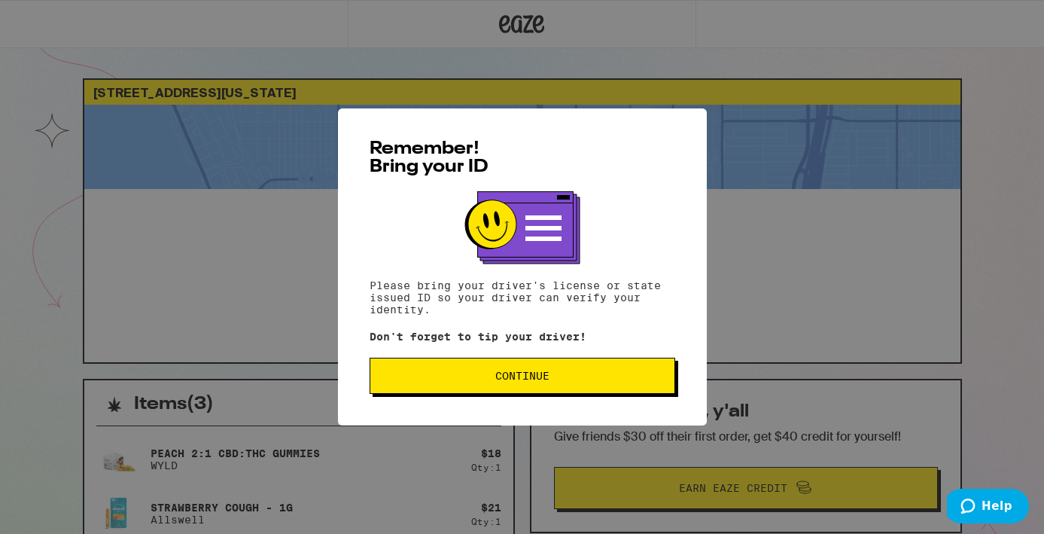
drag, startPoint x: 927, startPoint y: 120, endPoint x: 517, endPoint y: 389, distance: 490.5
click at [927, 120] on div "Remember! Bring your ID Please bring your driver's license or state issued ID s…" at bounding box center [522, 267] width 1044 height 534
click at [517, 343] on p "Don't forget to tip your driver!" at bounding box center [523, 336] width 306 height 12
click at [576, 381] on span "Continue" at bounding box center [522, 375] width 280 height 11
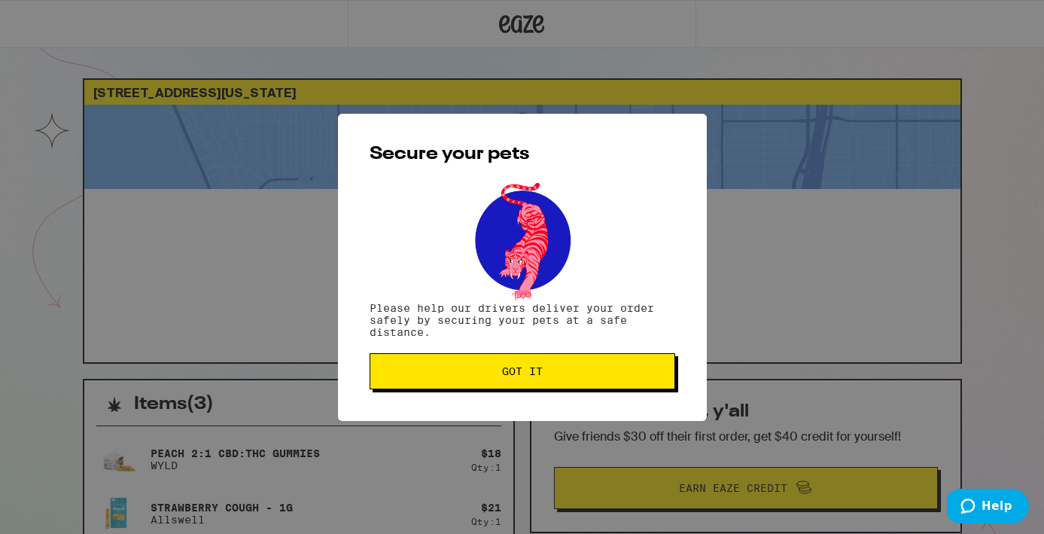
click at [550, 359] on button "Got it" at bounding box center [523, 371] width 306 height 36
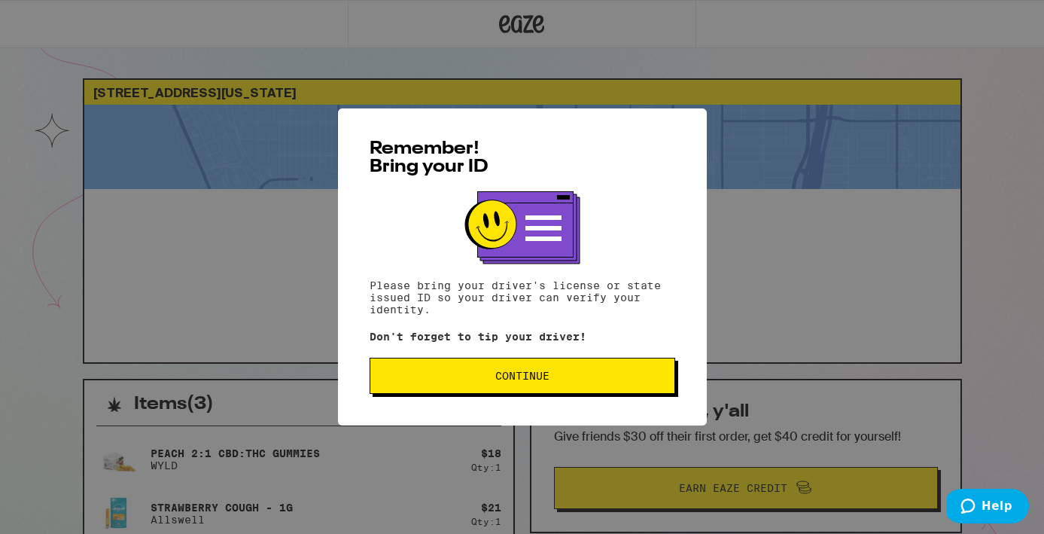
click at [469, 388] on button "Continue" at bounding box center [523, 376] width 306 height 36
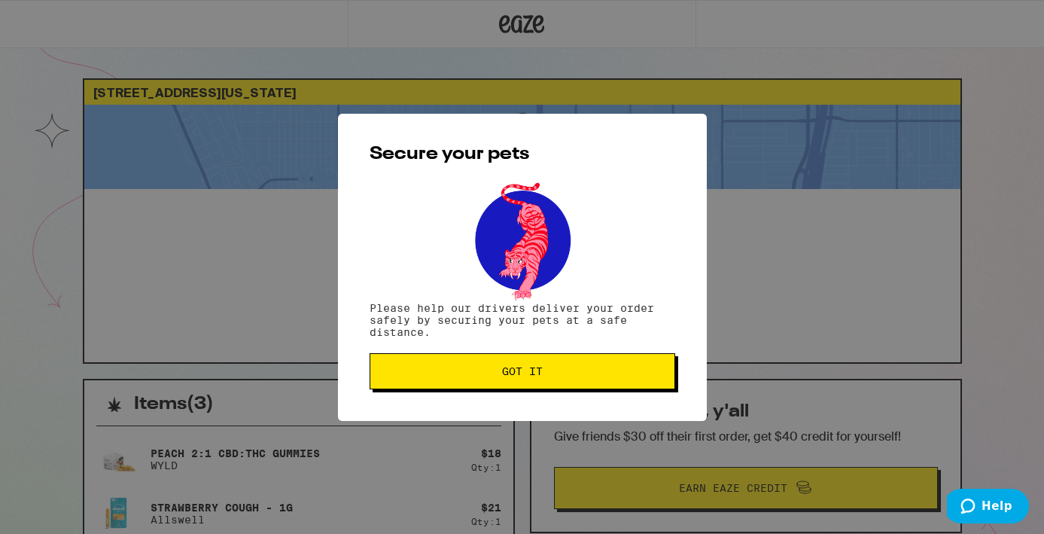
click at [477, 379] on button "Got it" at bounding box center [523, 371] width 306 height 36
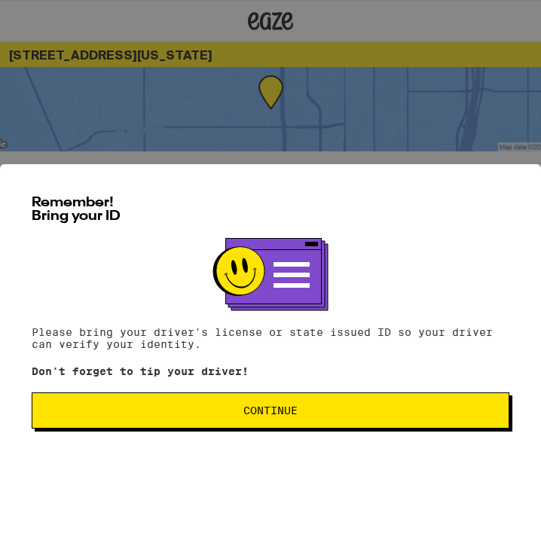
click at [250, 428] on button "Continue" at bounding box center [270, 410] width 477 height 36
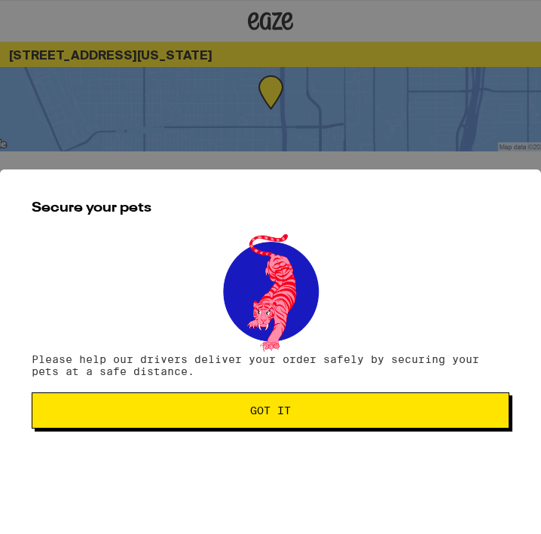
click at [247, 416] on button "Got it" at bounding box center [270, 410] width 477 height 36
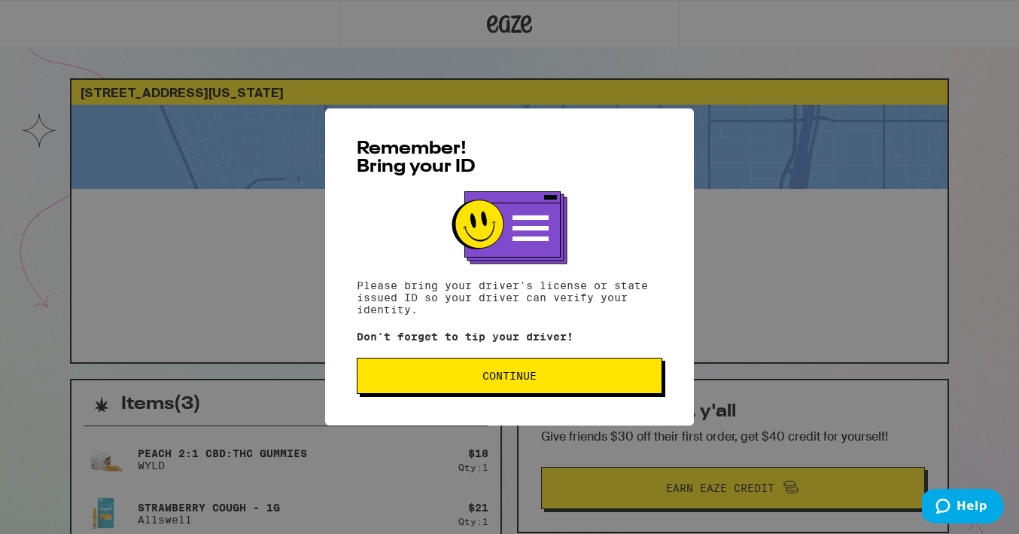
click at [543, 377] on span "Continue" at bounding box center [510, 375] width 280 height 11
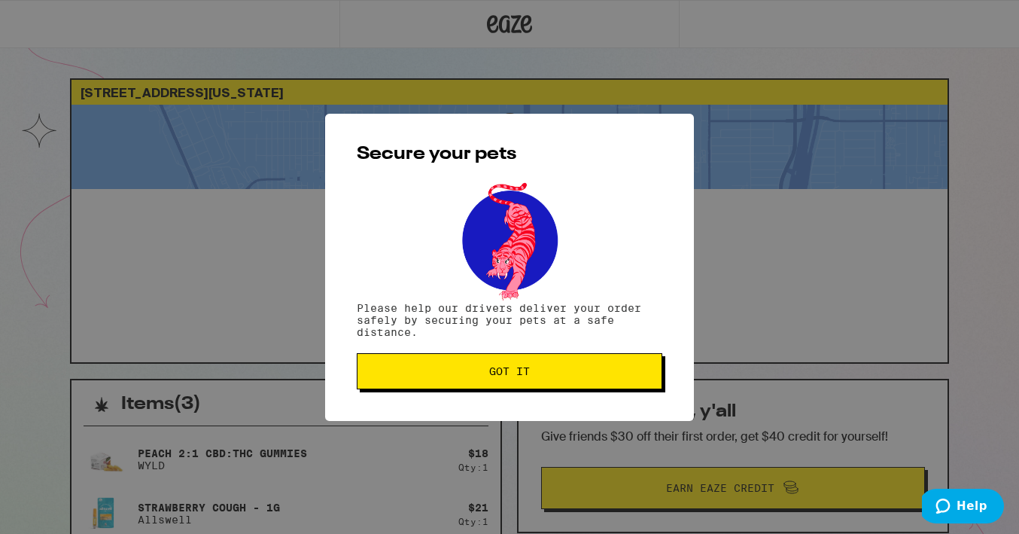
click at [541, 376] on span "Got it" at bounding box center [510, 371] width 280 height 11
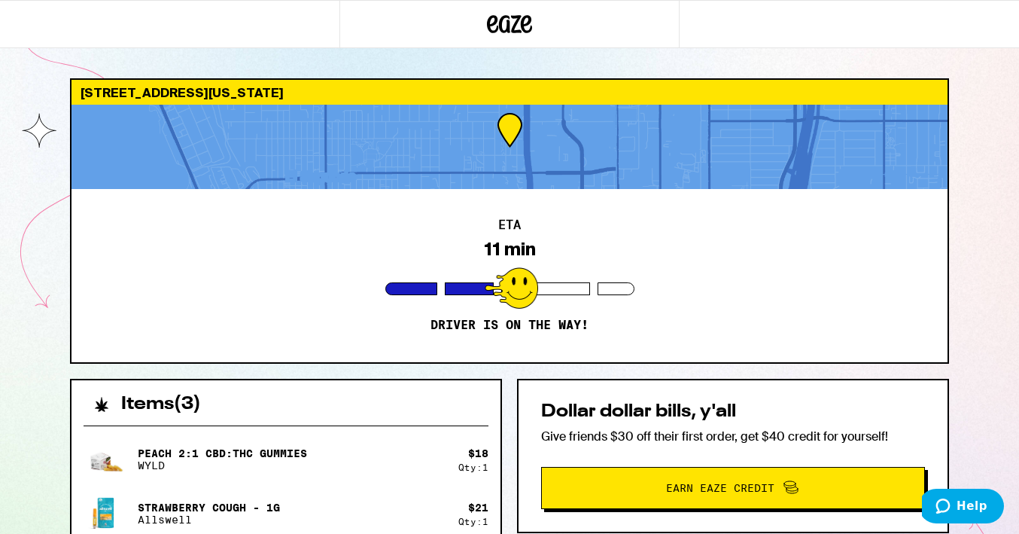
click at [566, 136] on div at bounding box center [510, 147] width 876 height 84
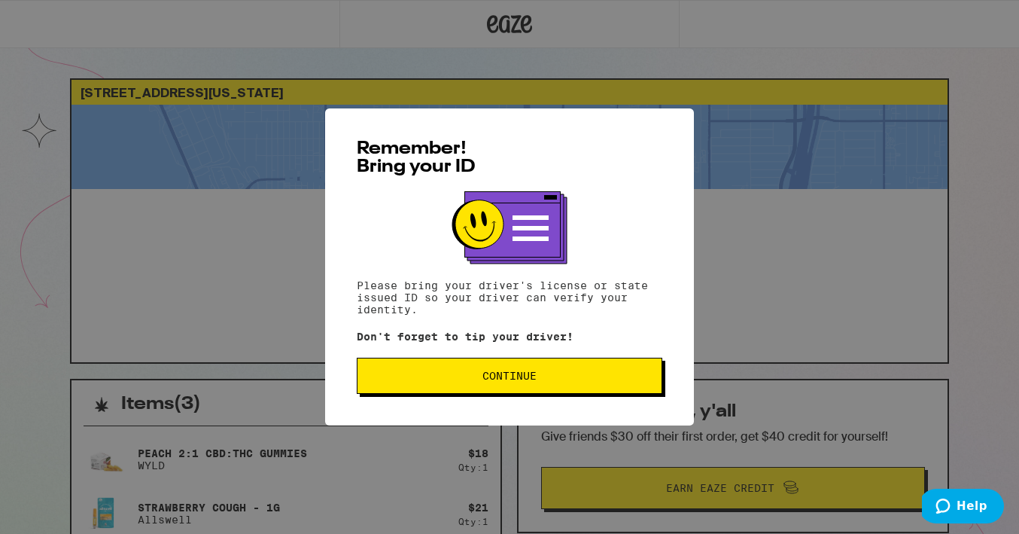
click at [486, 388] on button "Continue" at bounding box center [510, 376] width 306 height 36
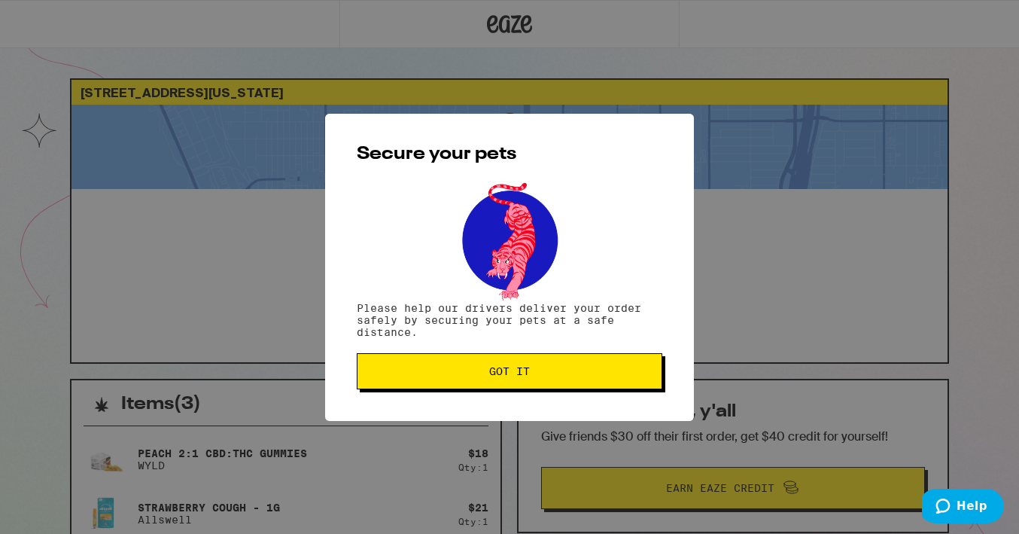
click at [488, 385] on button "Got it" at bounding box center [510, 371] width 306 height 36
